Goal: Task Accomplishment & Management: Manage account settings

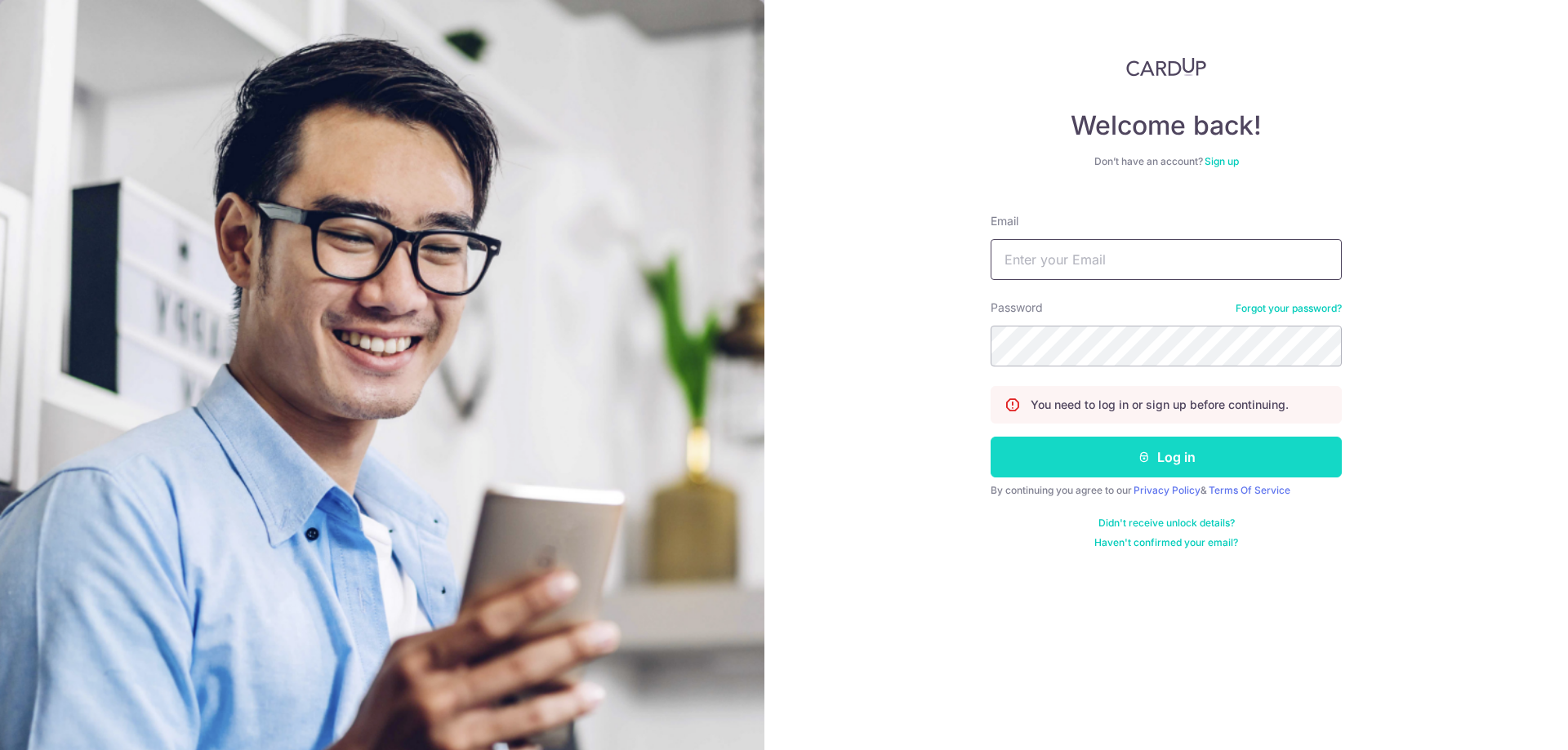
type input "[EMAIL_ADDRESS][DOMAIN_NAME]"
click at [1102, 456] on button "Log in" at bounding box center [1165, 457] width 351 height 41
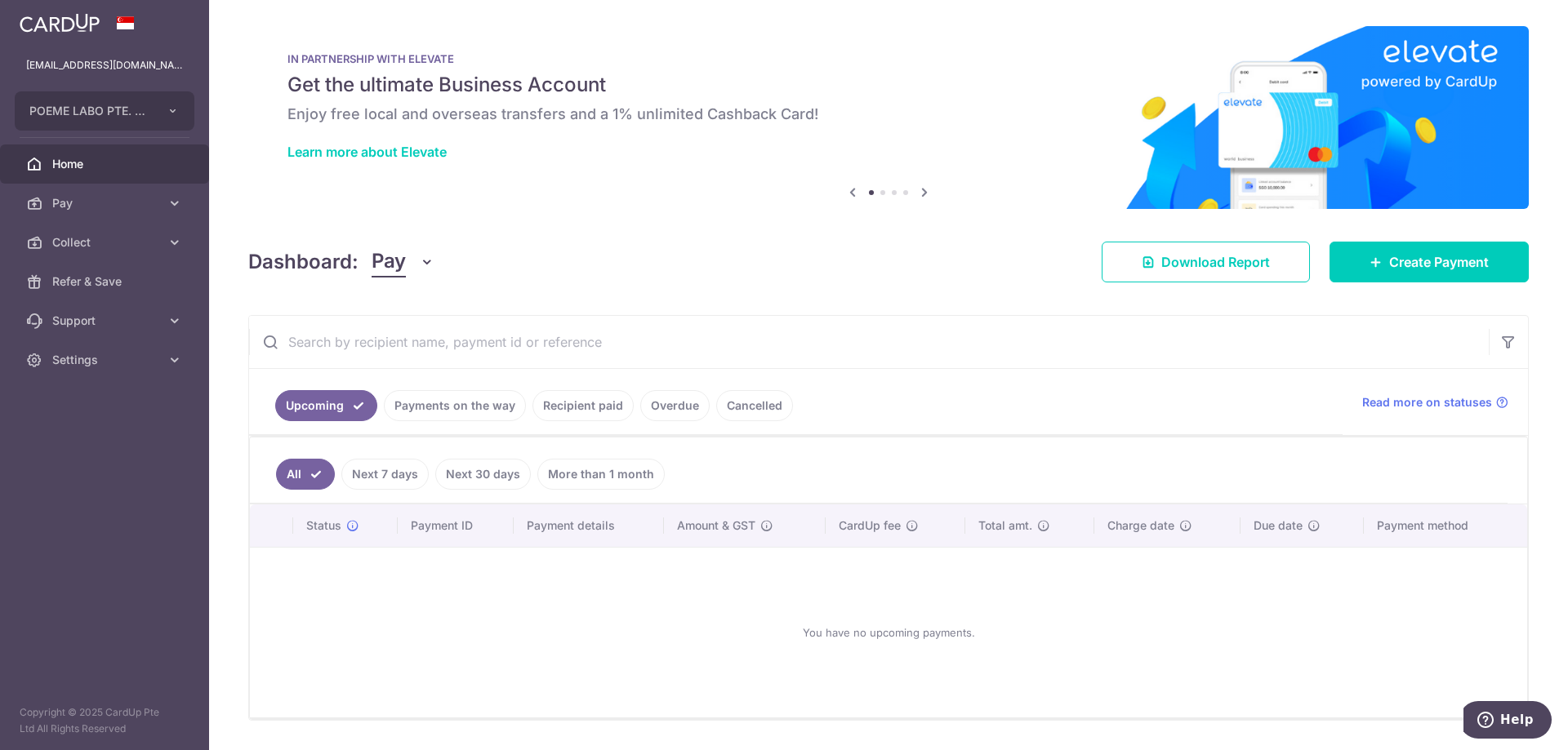
click at [496, 422] on ul "Upcoming Payments on the way Recipient paid Overdue Cancelled" at bounding box center [795, 402] width 1093 height 66
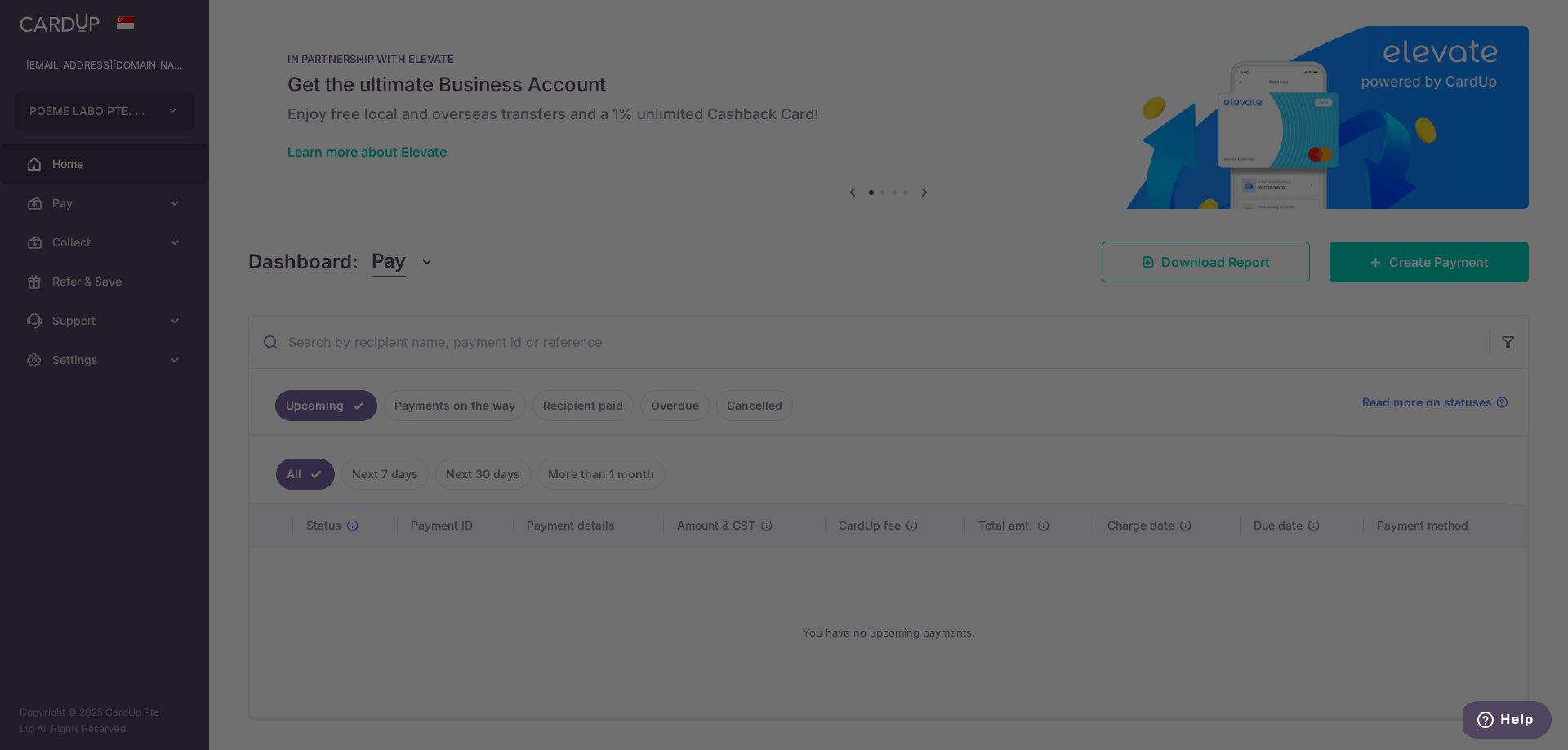
click at [493, 415] on div at bounding box center [791, 379] width 1584 height 758
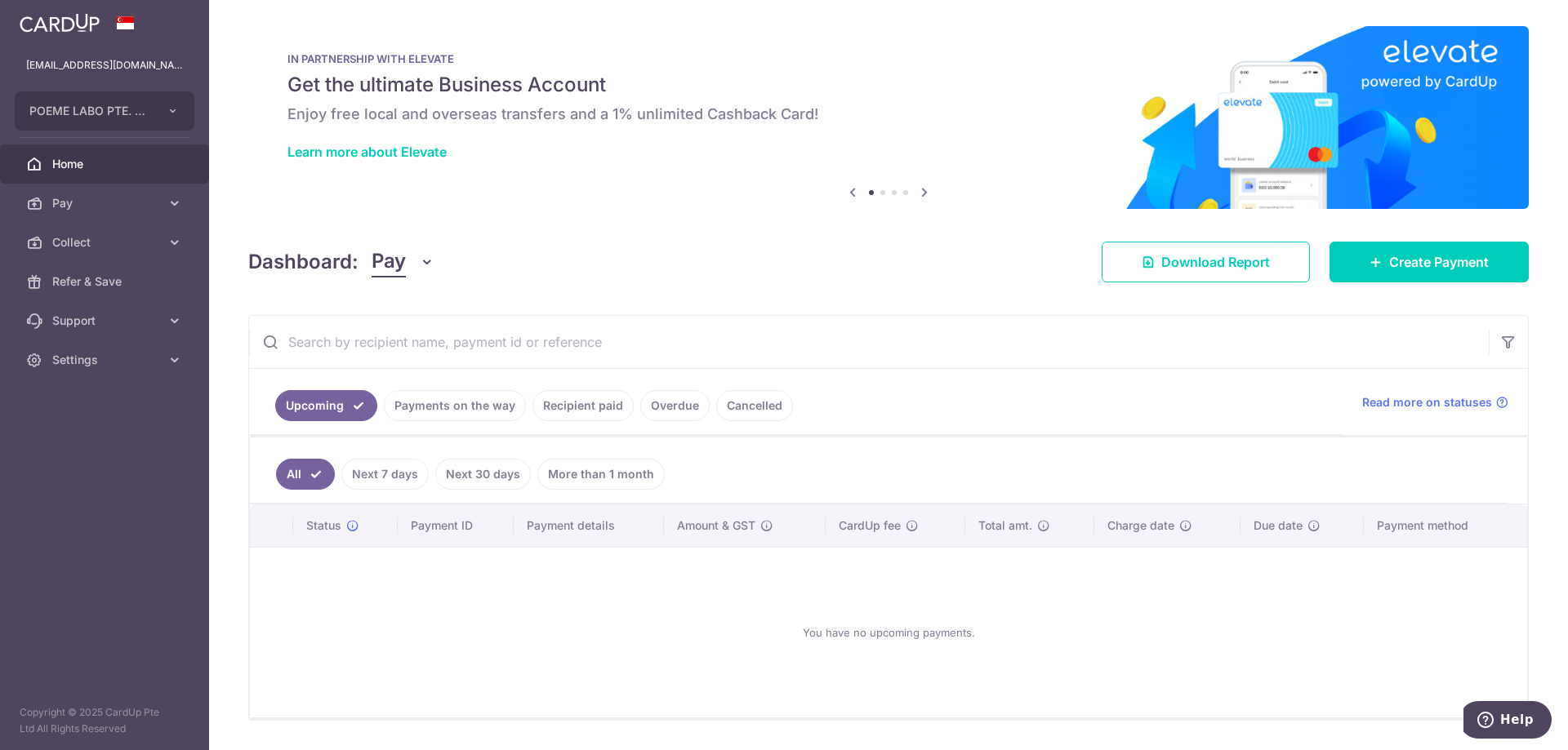
click at [483, 406] on link "Payments on the way" at bounding box center [454, 406] width 142 height 31
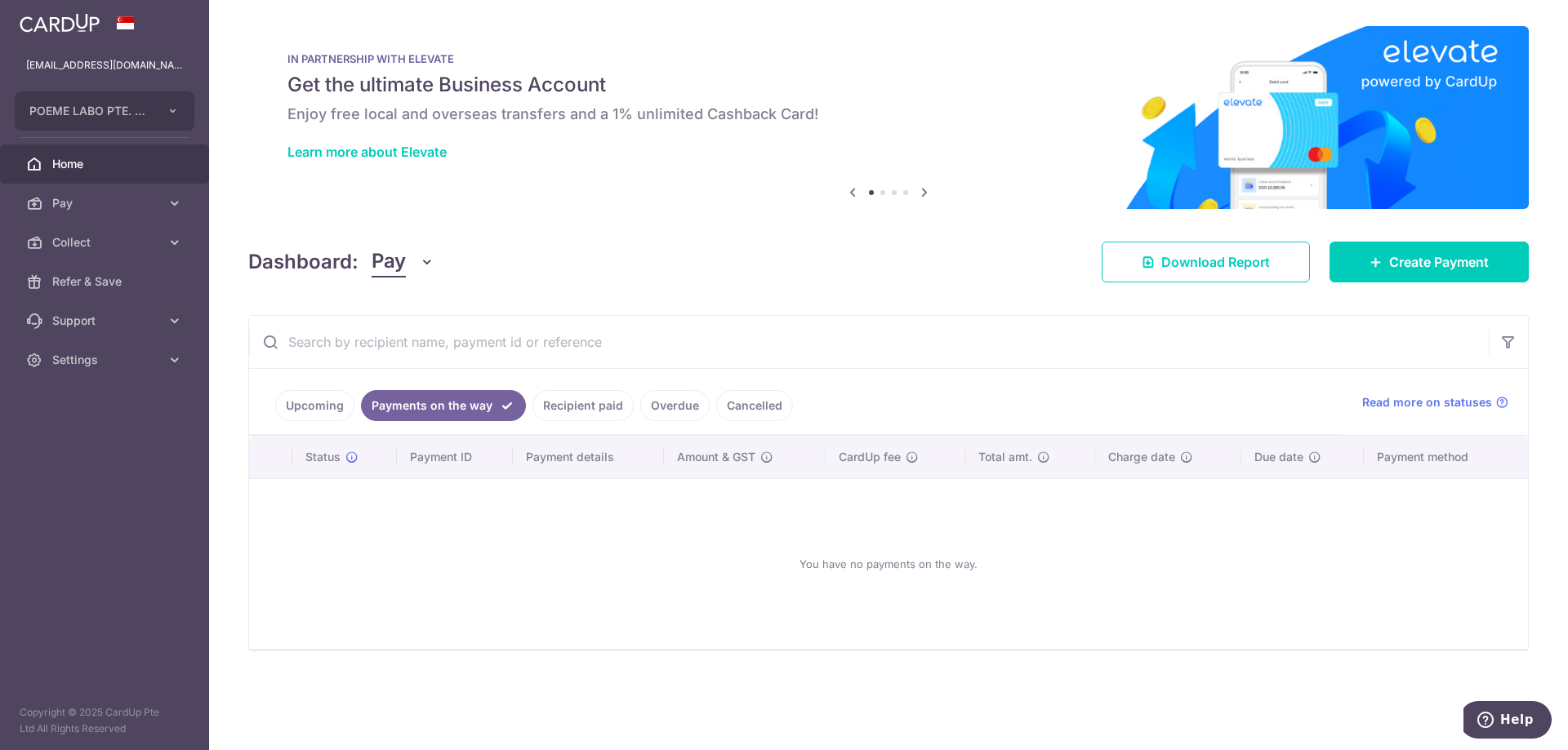
click at [579, 412] on link "Recipient paid" at bounding box center [583, 406] width 102 height 31
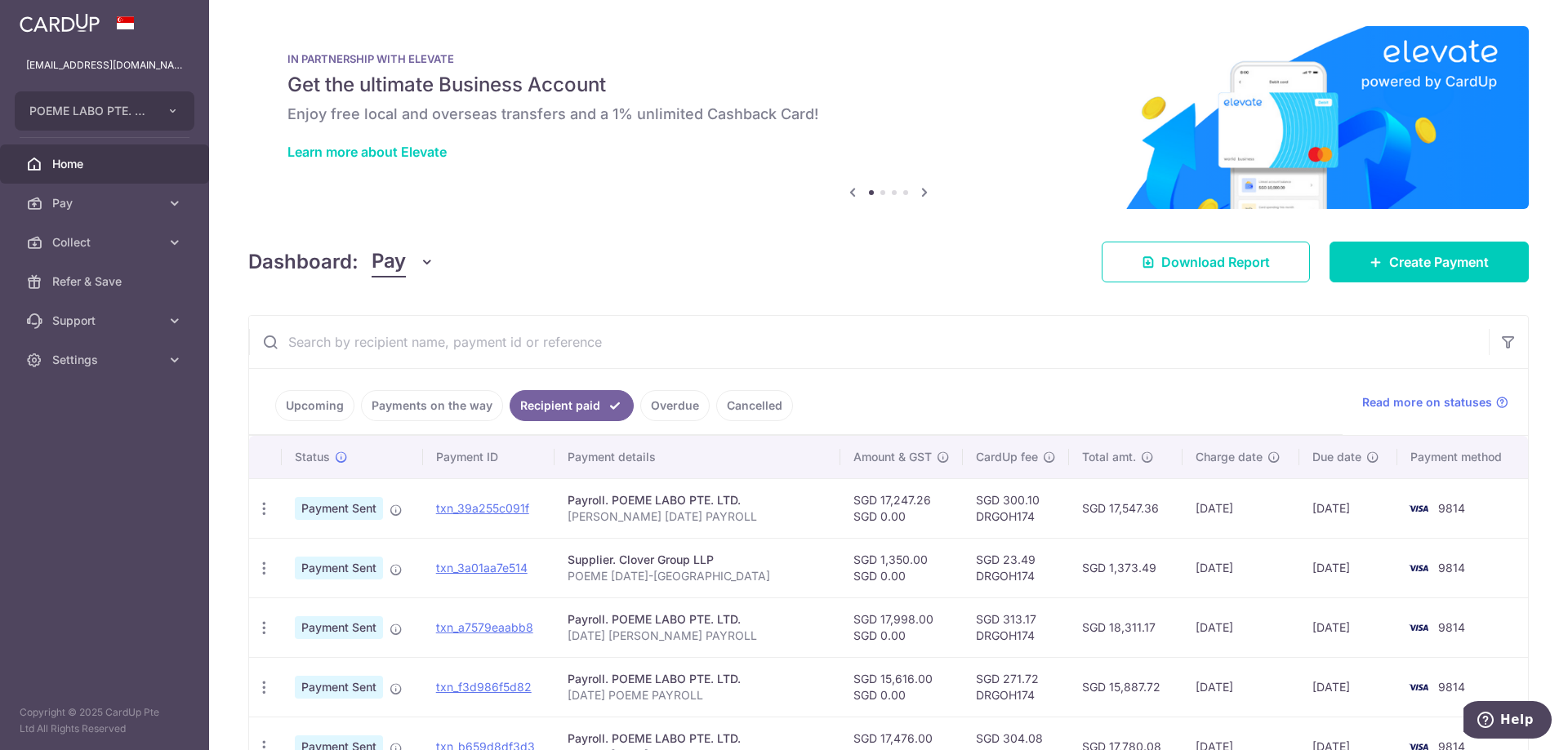
click at [459, 410] on link "Payments on the way" at bounding box center [431, 406] width 142 height 31
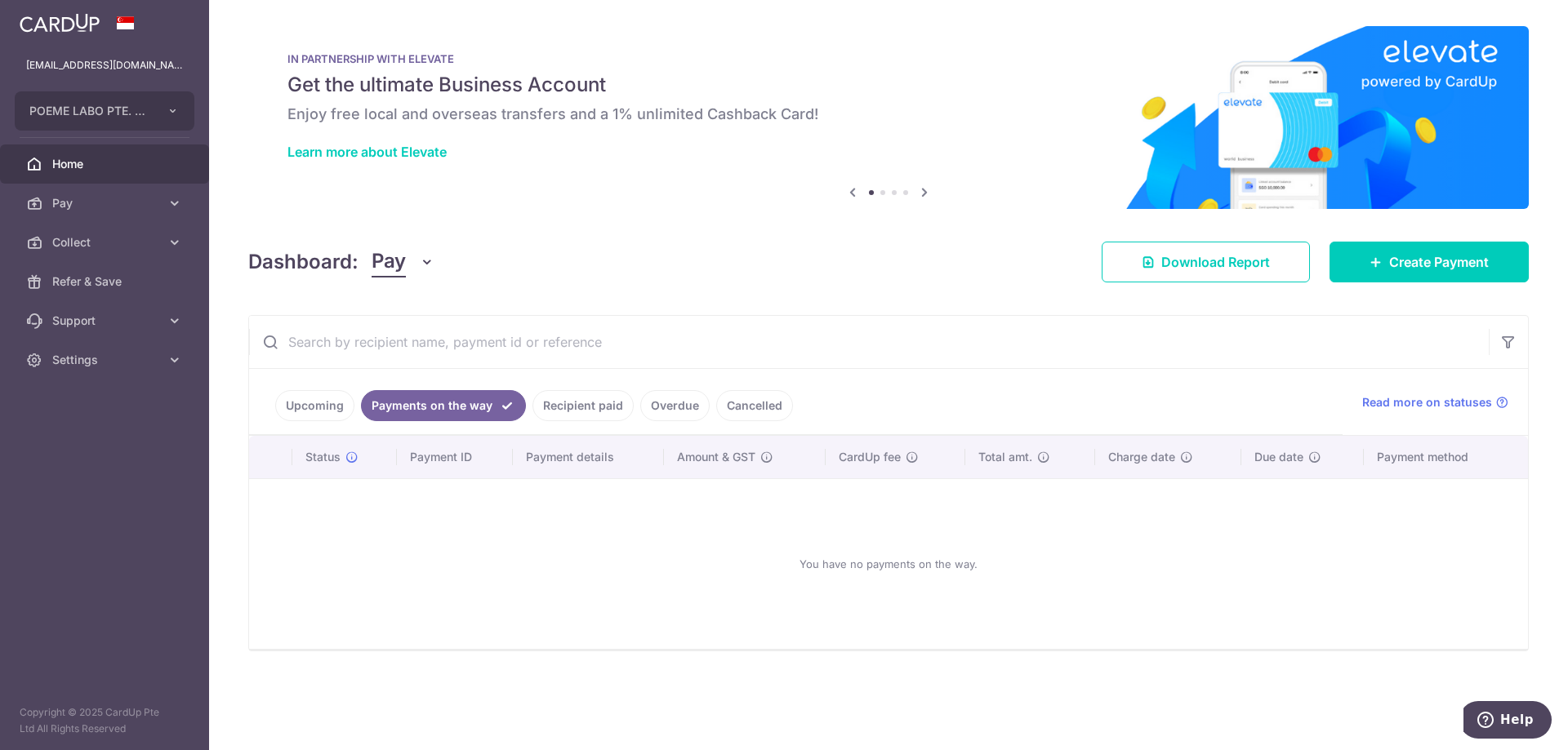
click at [345, 404] on link "Upcoming" at bounding box center [315, 406] width 79 height 31
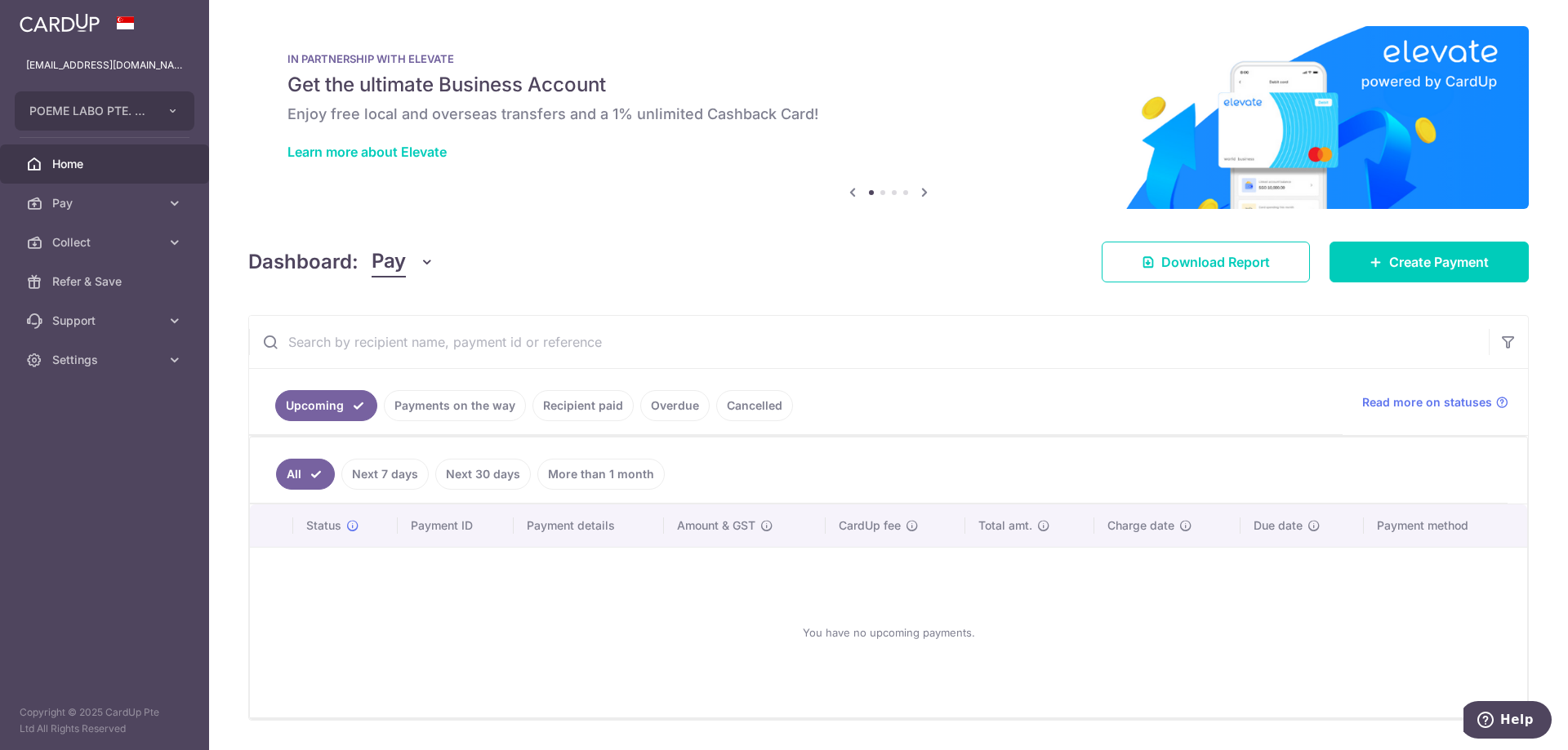
click at [428, 412] on link "Payments on the way" at bounding box center [454, 406] width 142 height 31
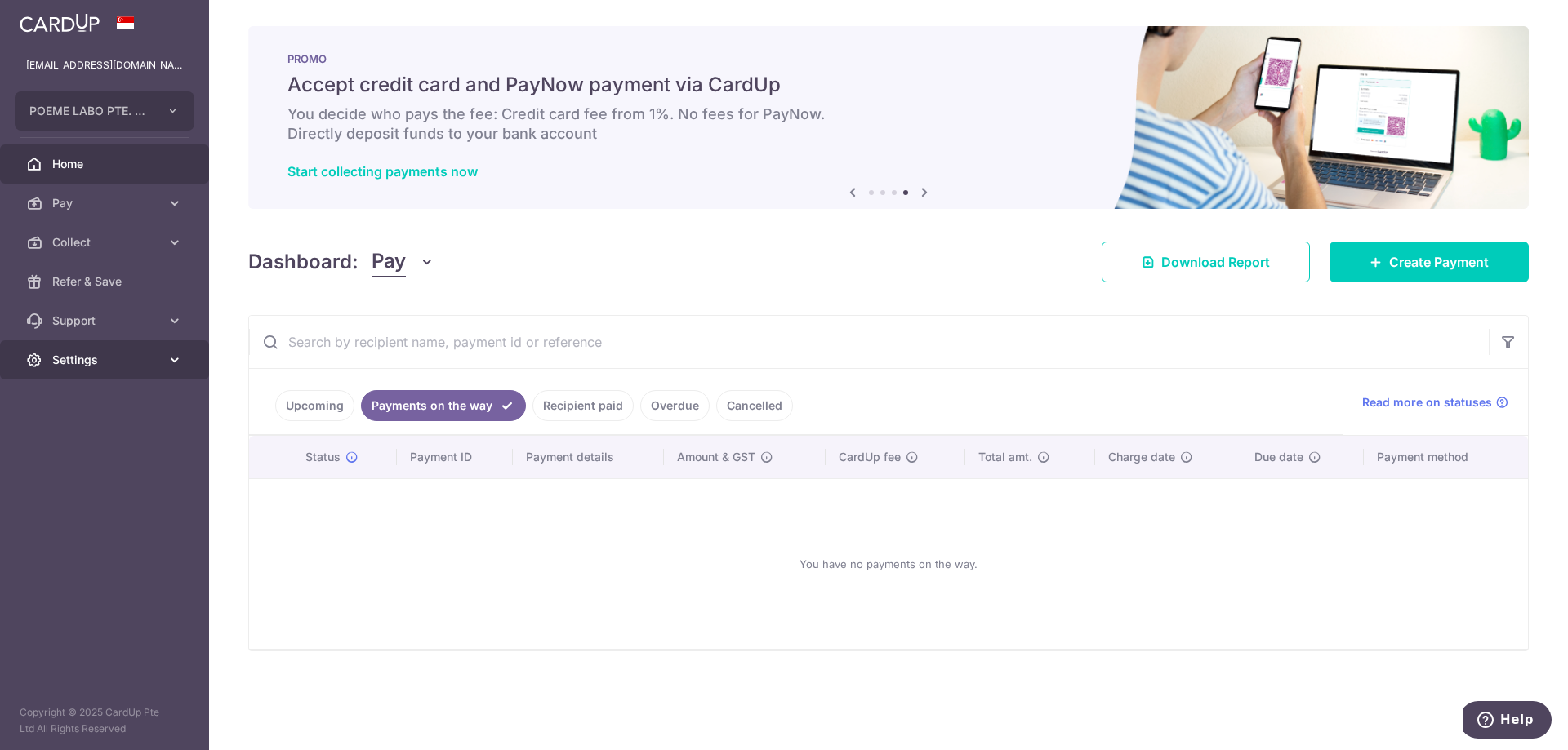
click at [72, 357] on span "Settings" at bounding box center [106, 359] width 107 height 17
click at [81, 441] on span "Logout" at bounding box center [106, 438] width 107 height 17
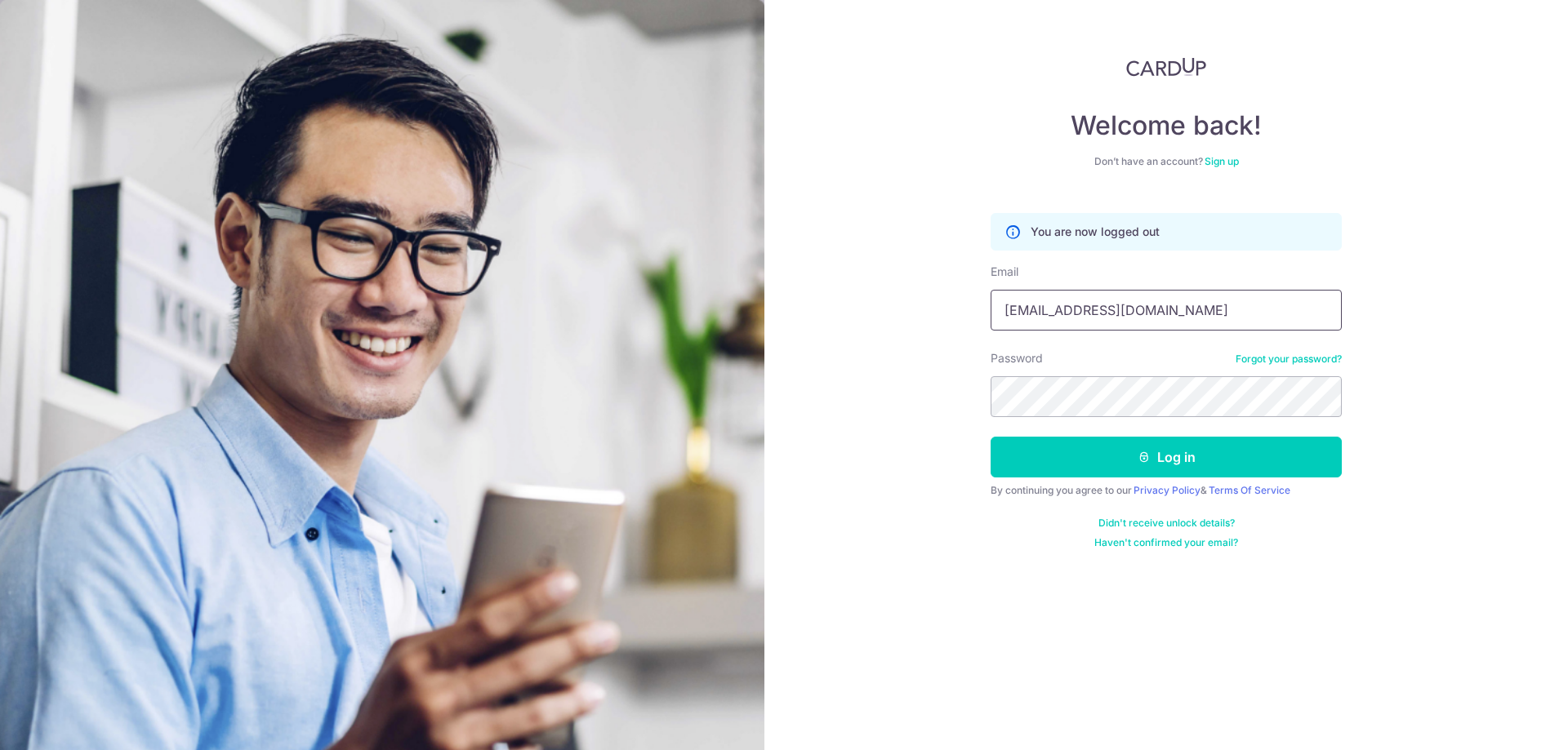
click at [1090, 310] on input "[EMAIL_ADDRESS][DOMAIN_NAME]" at bounding box center [1165, 311] width 351 height 41
type input "accounts@atelier-z.com.sg"
click at [1151, 465] on button "Log in" at bounding box center [1165, 457] width 351 height 41
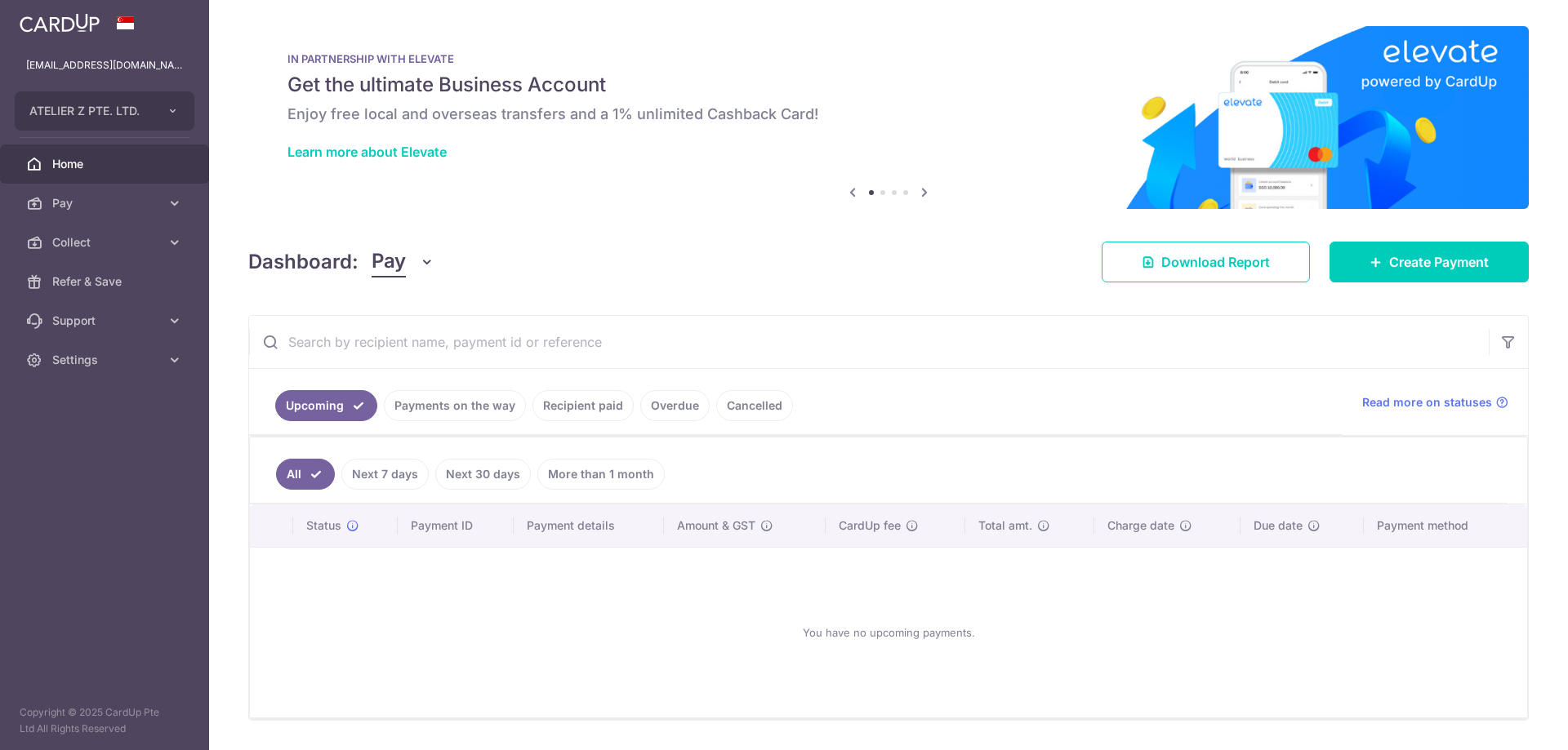
click at [454, 410] on link "Payments on the way" at bounding box center [454, 406] width 142 height 31
